Goal: Task Accomplishment & Management: Use online tool/utility

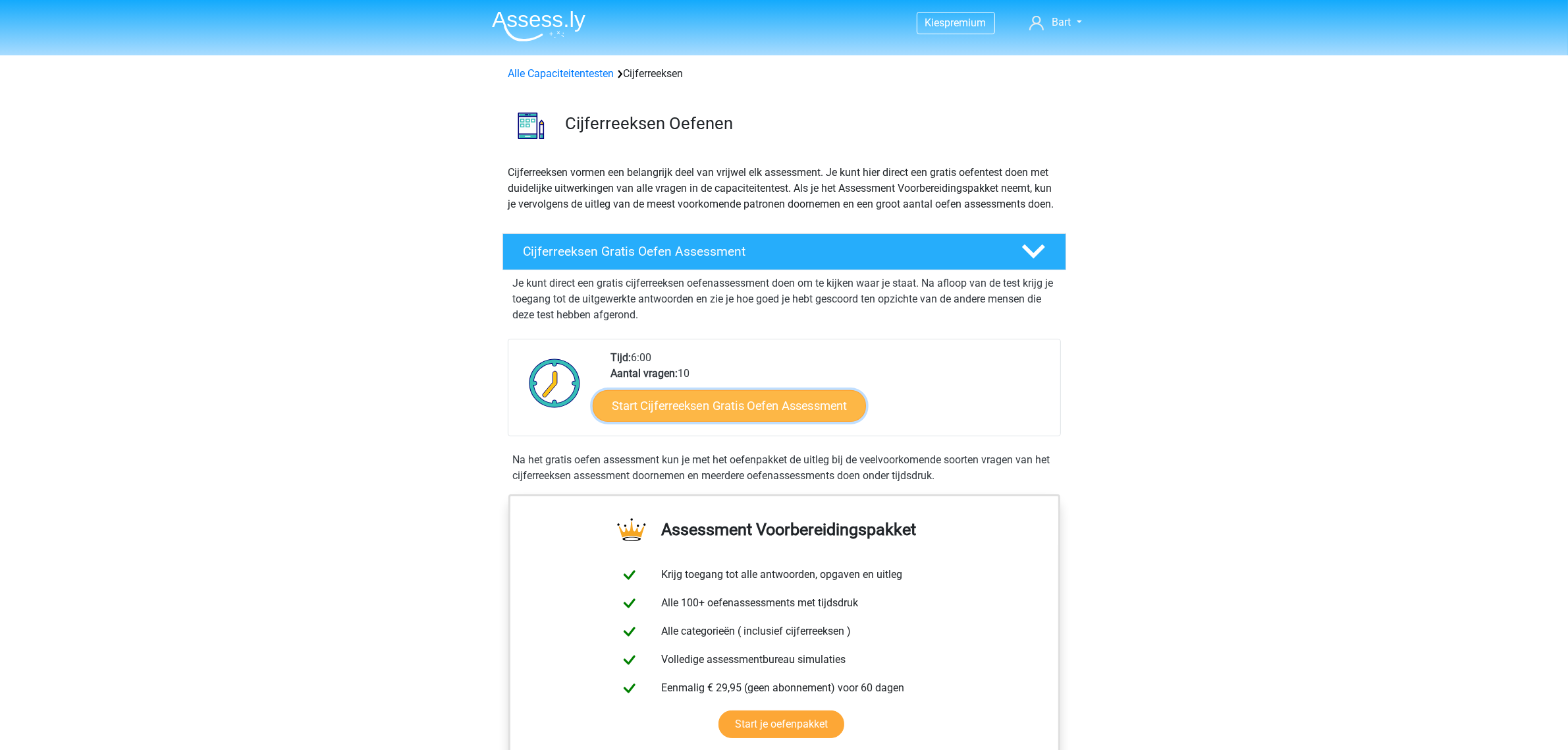
click at [705, 419] on link "Start Cijferreeksen Gratis Oefen Assessment" at bounding box center [729, 405] width 273 height 32
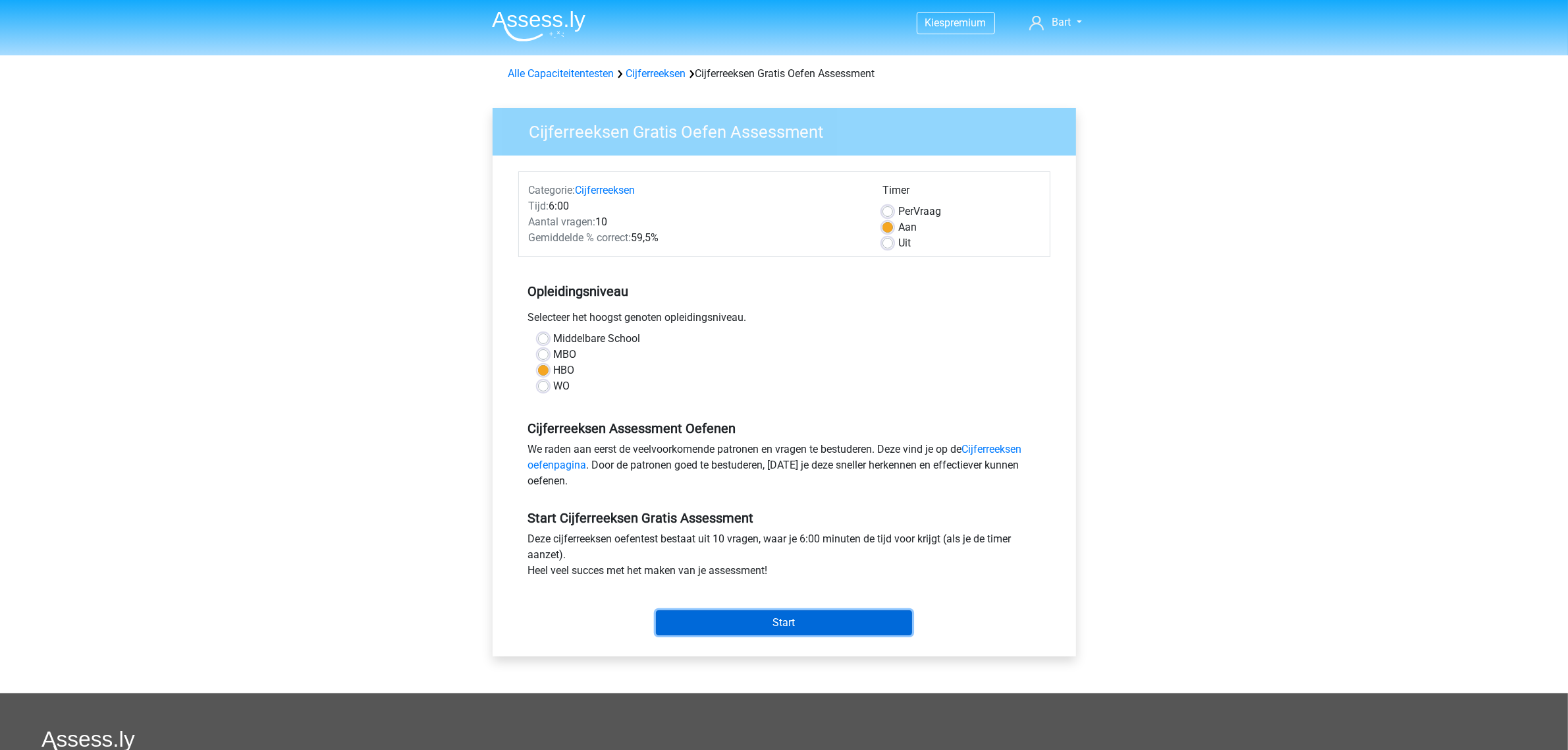
click at [764, 626] on input "Start" at bounding box center [784, 622] width 256 height 25
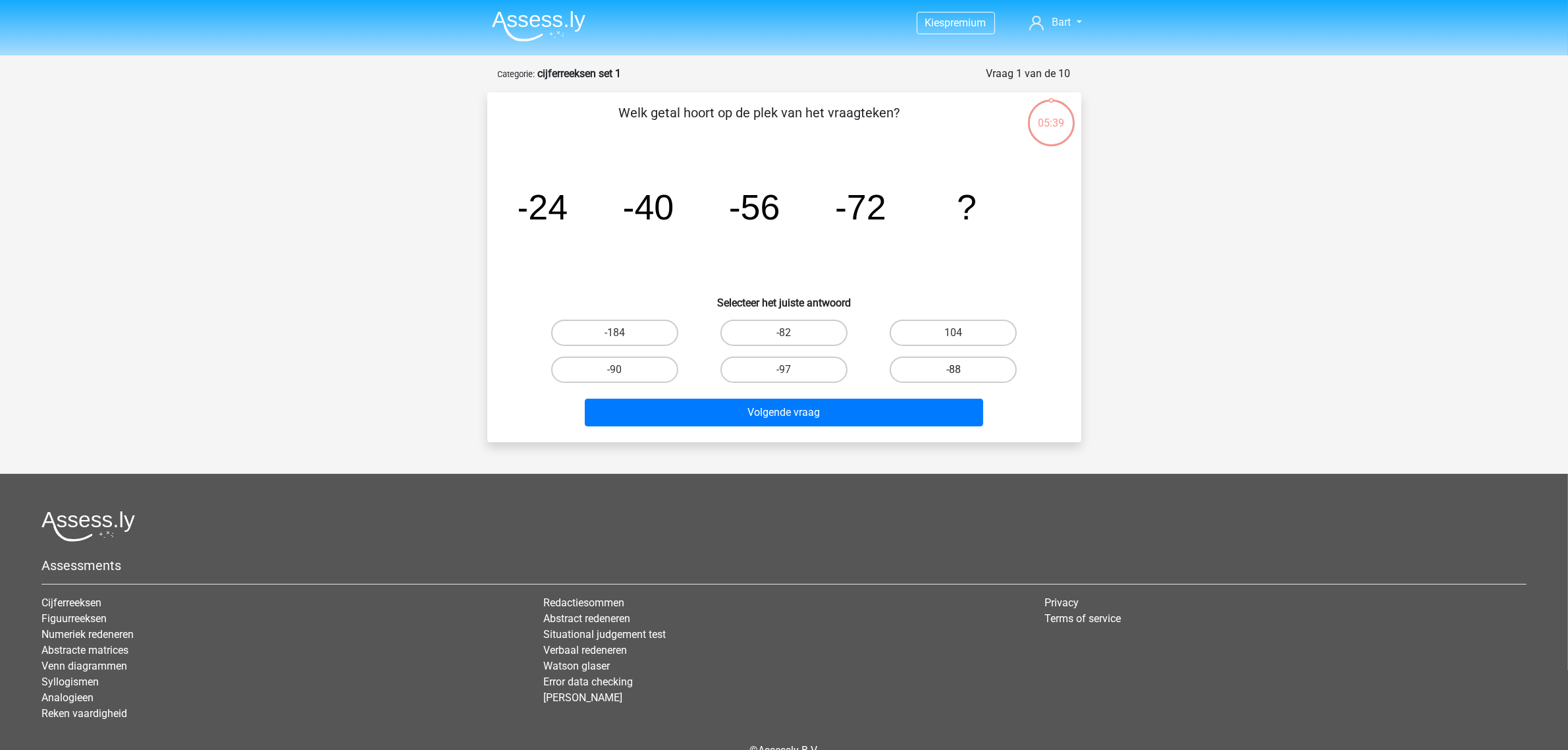
click at [920, 367] on label "-88" at bounding box center [953, 369] width 127 height 26
click at [954, 370] on input "-88" at bounding box center [958, 374] width 9 height 9
radio input "true"
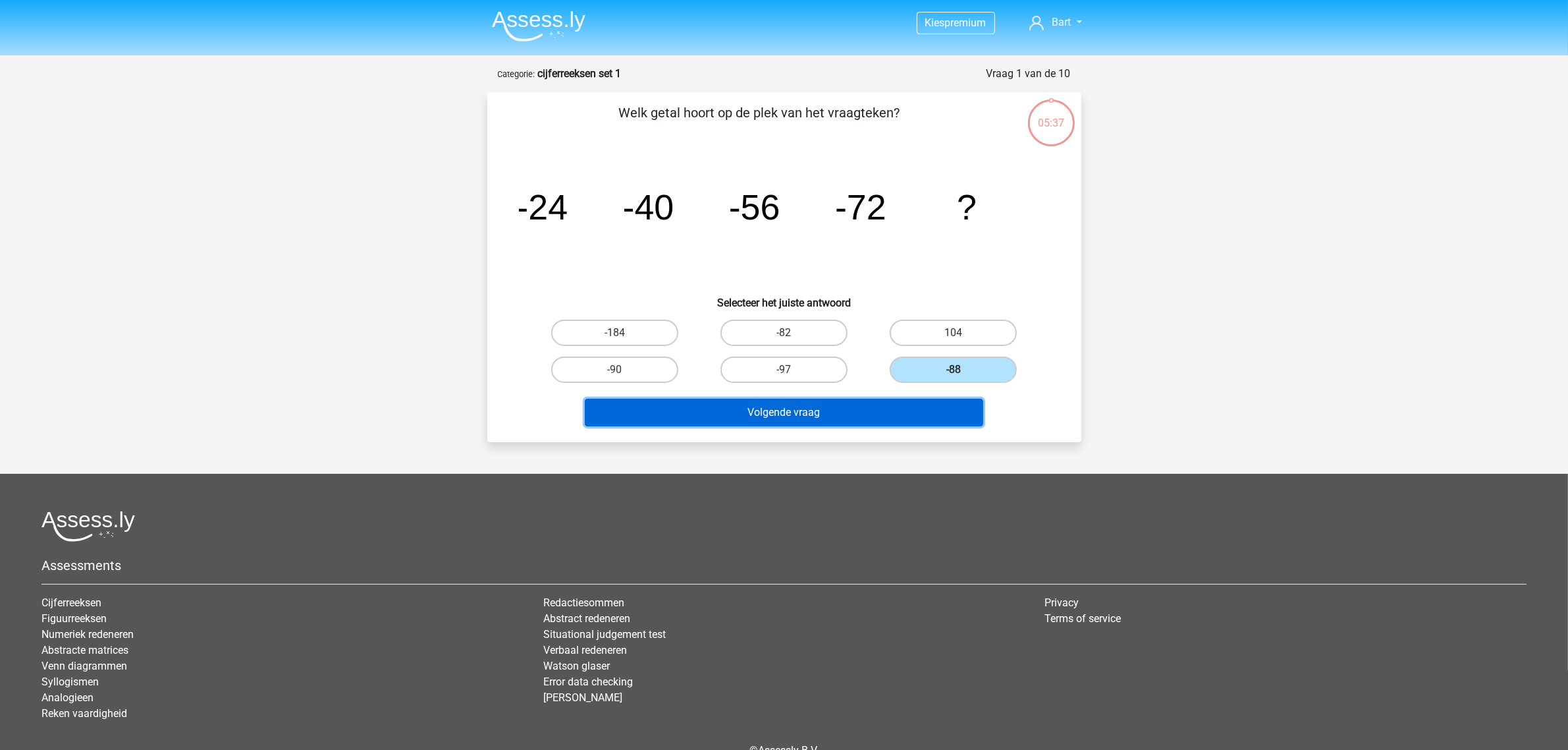
click at [851, 409] on button "Volgende vraag" at bounding box center [784, 413] width 399 height 27
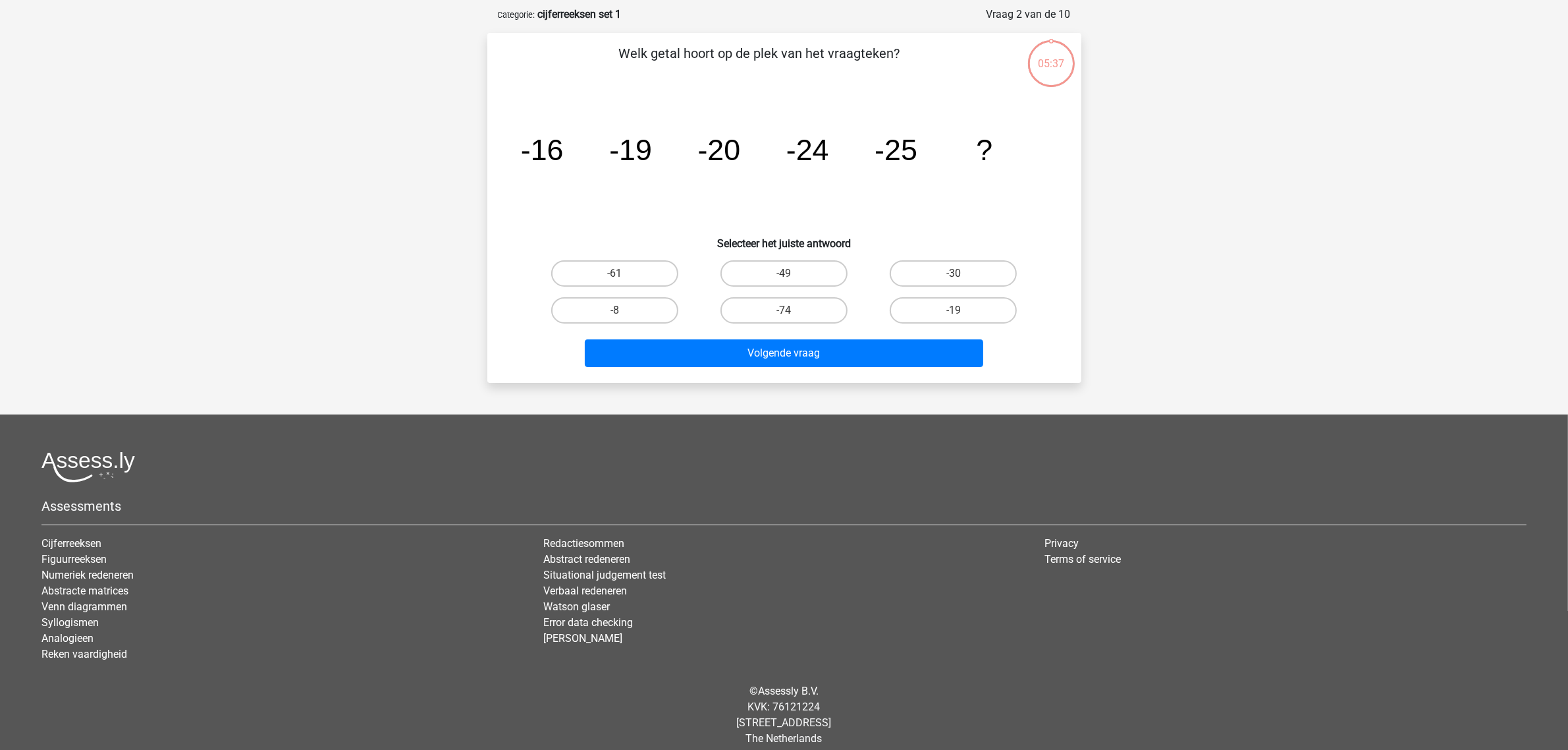
scroll to position [66, 0]
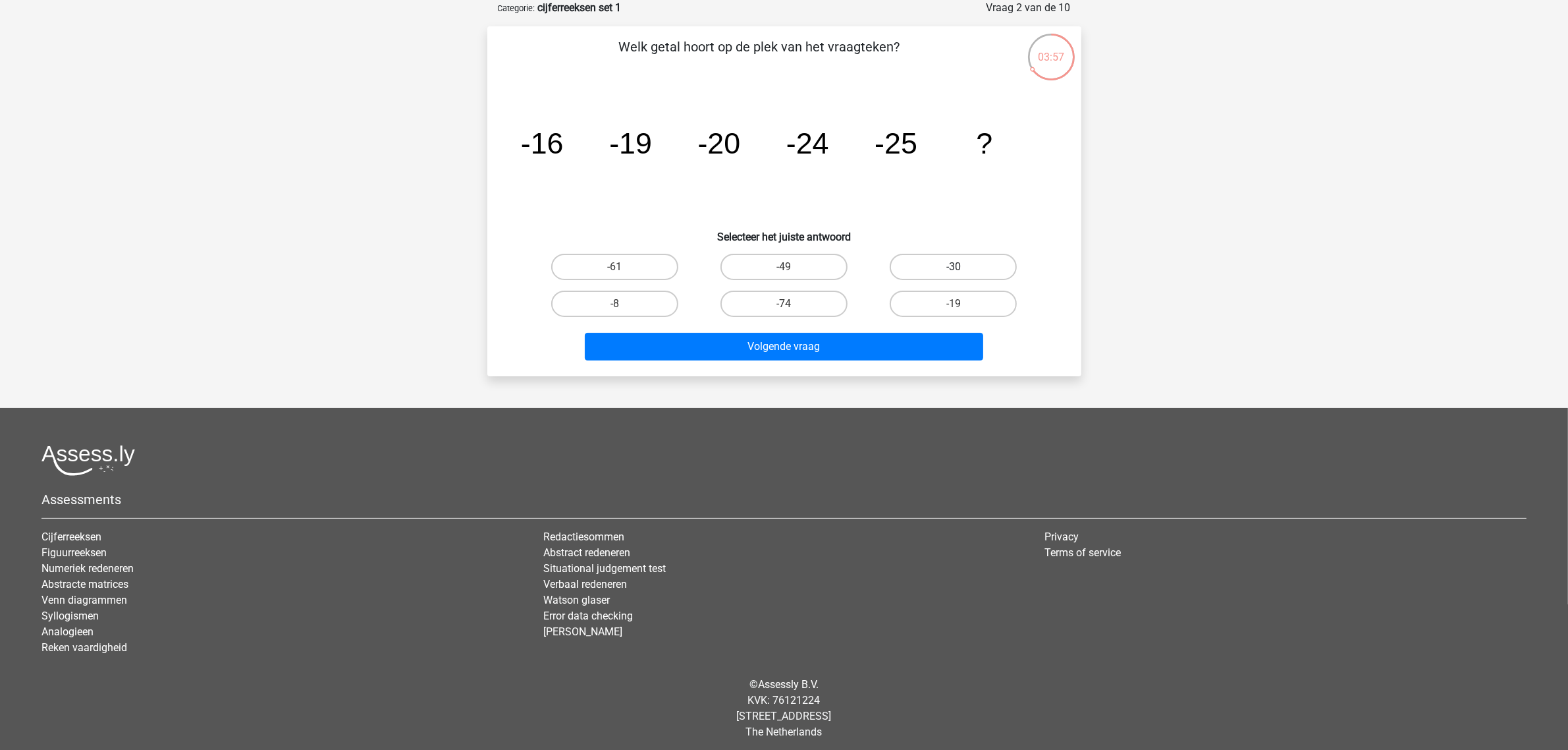
click at [937, 261] on label "-30" at bounding box center [953, 267] width 127 height 26
click at [954, 267] on input "-30" at bounding box center [958, 271] width 9 height 9
radio input "true"
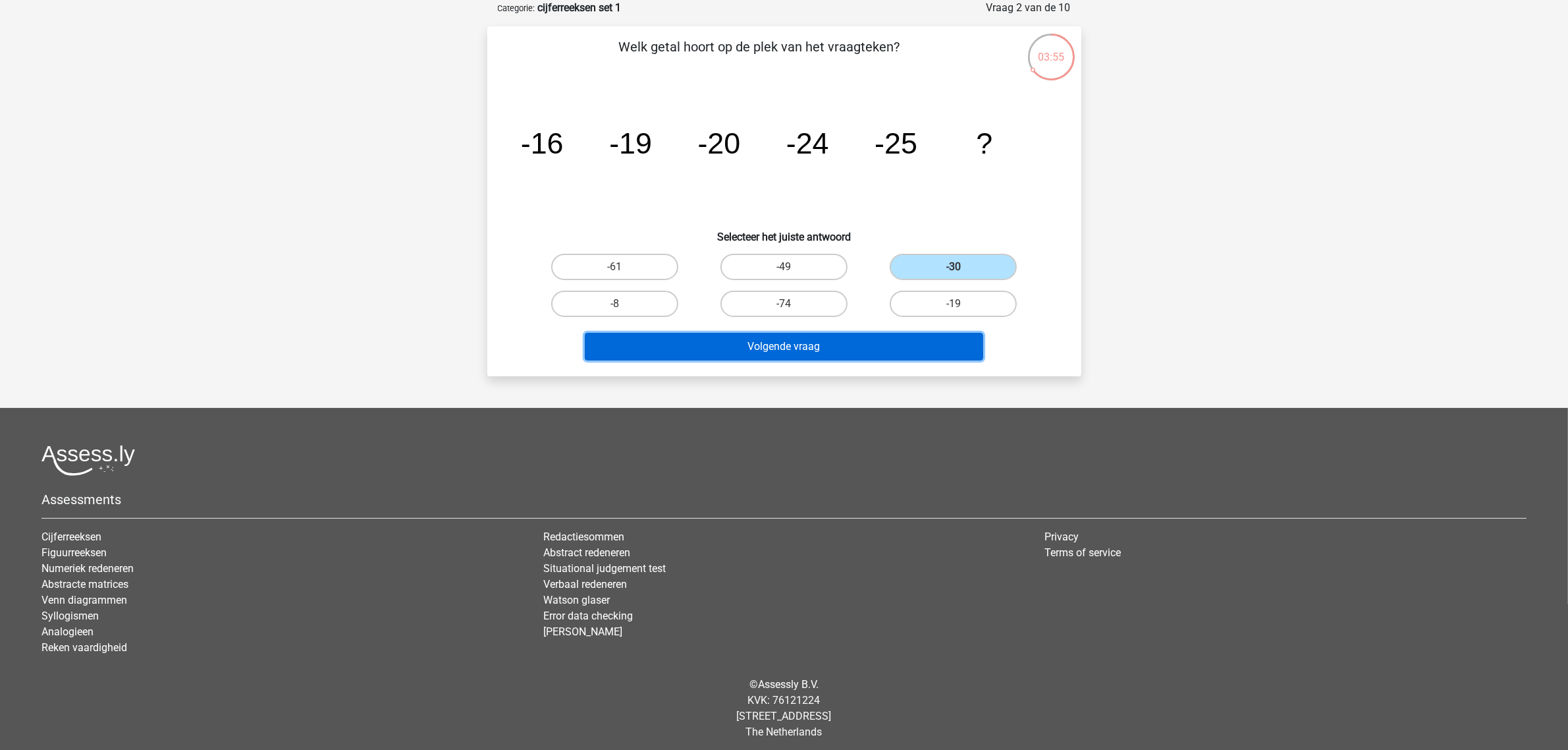
click at [851, 343] on button "Volgende vraag" at bounding box center [784, 346] width 399 height 27
